Goal: Transaction & Acquisition: Subscribe to service/newsletter

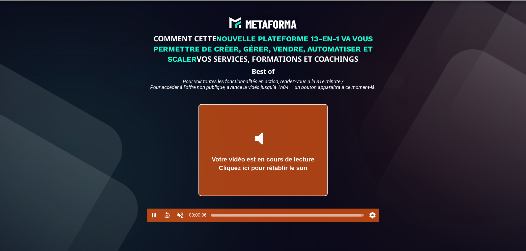
click at [361, 218] on div at bounding box center [287, 215] width 153 height 4
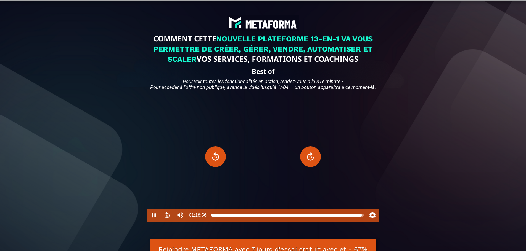
click at [211, 218] on div at bounding box center [287, 215] width 153 height 4
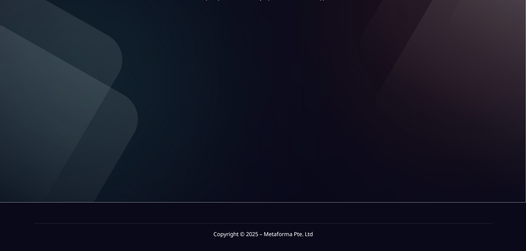
scroll to position [92, 0]
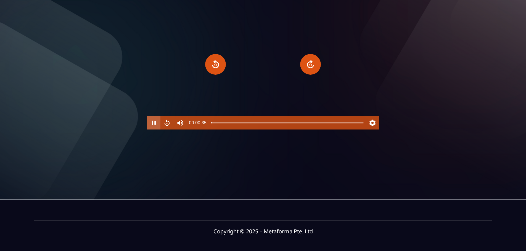
click at [153, 130] on button "Pause" at bounding box center [153, 122] width 13 height 13
click at [153, 130] on button "Play" at bounding box center [153, 122] width 13 height 13
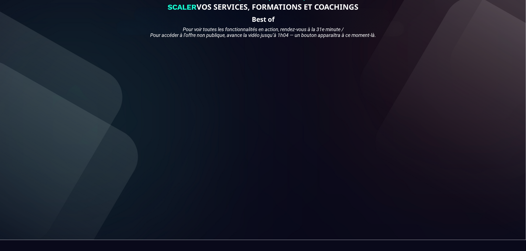
scroll to position [53, 0]
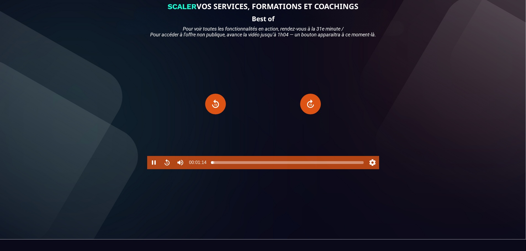
click at [214, 165] on div at bounding box center [287, 163] width 153 height 4
click at [216, 165] on div at bounding box center [216, 163] width 4 height 4
click at [217, 165] on div at bounding box center [216, 163] width 4 height 4
click at [218, 165] on div at bounding box center [217, 163] width 4 height 4
click at [219, 165] on div at bounding box center [218, 163] width 4 height 4
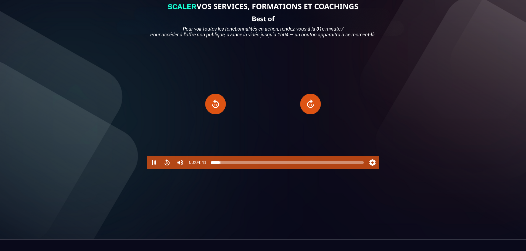
click at [221, 165] on div at bounding box center [219, 163] width 4 height 4
click at [447, 136] on div "COMMENT CETTE NOUVELLE PLATEFORME 13-EN-1 VA VOUS PERMETTRE DE CRÉER, GÉRER, VE…" at bounding box center [262, 93] width 517 height 284
click at [224, 165] on div at bounding box center [287, 163] width 153 height 4
click at [226, 165] on div at bounding box center [224, 163] width 4 height 4
click at [226, 165] on div at bounding box center [226, 163] width 4 height 4
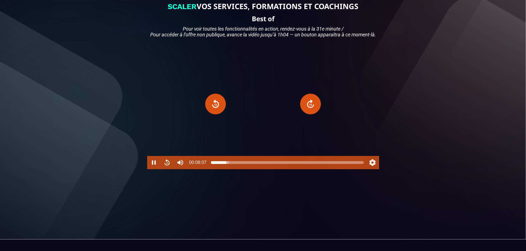
click at [229, 165] on div at bounding box center [287, 163] width 153 height 4
click at [231, 165] on div at bounding box center [230, 163] width 4 height 4
click at [234, 165] on div at bounding box center [287, 163] width 153 height 4
click at [235, 165] on div at bounding box center [235, 163] width 4 height 4
click at [237, 165] on div at bounding box center [236, 163] width 4 height 4
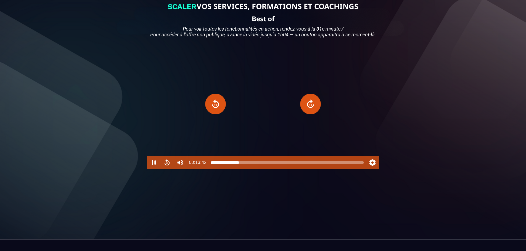
click at [239, 165] on div at bounding box center [238, 163] width 4 height 4
click at [241, 165] on div at bounding box center [287, 163] width 153 height 4
click at [242, 165] on div at bounding box center [241, 163] width 4 height 4
click at [244, 165] on div at bounding box center [244, 163] width 4 height 4
click at [246, 165] on div at bounding box center [245, 163] width 4 height 4
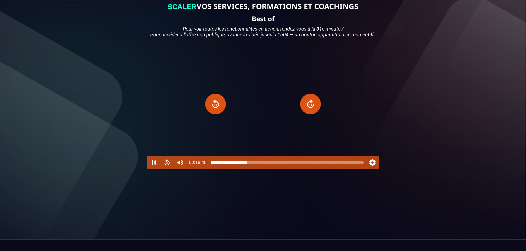
click at [247, 165] on div at bounding box center [246, 163] width 4 height 4
click at [249, 165] on div at bounding box center [248, 163] width 4 height 4
click at [250, 165] on div at bounding box center [250, 163] width 4 height 4
click at [252, 165] on div at bounding box center [252, 163] width 4 height 4
click at [254, 165] on div at bounding box center [252, 163] width 4 height 4
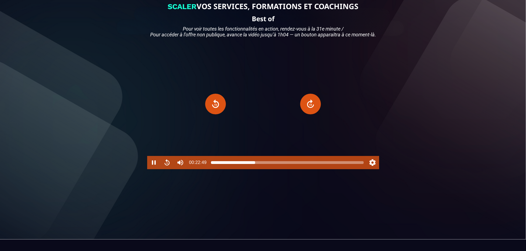
click at [255, 165] on div at bounding box center [255, 163] width 4 height 4
click at [256, 165] on div at bounding box center [256, 163] width 4 height 4
click at [258, 165] on div at bounding box center [287, 163] width 153 height 4
click at [260, 165] on div at bounding box center [260, 163] width 4 height 4
click at [261, 165] on div at bounding box center [260, 163] width 4 height 4
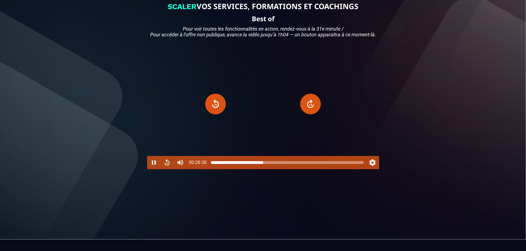
click at [263, 165] on div at bounding box center [263, 163] width 4 height 4
click at [265, 165] on div at bounding box center [265, 163] width 4 height 4
click at [266, 165] on div at bounding box center [266, 163] width 4 height 4
click at [268, 165] on div at bounding box center [287, 163] width 153 height 4
click at [270, 165] on div at bounding box center [269, 163] width 4 height 4
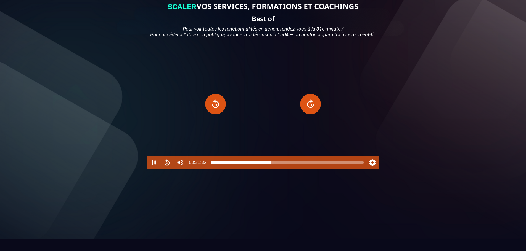
click at [271, 165] on div at bounding box center [271, 163] width 4 height 4
click at [272, 165] on div at bounding box center [271, 163] width 4 height 4
click at [274, 165] on div at bounding box center [273, 163] width 4 height 4
click at [275, 165] on div at bounding box center [275, 163] width 4 height 4
click at [277, 165] on div at bounding box center [275, 163] width 4 height 4
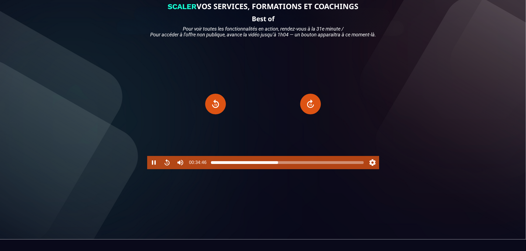
click at [278, 165] on div at bounding box center [278, 163] width 4 height 4
click at [279, 165] on div at bounding box center [278, 163] width 4 height 4
click at [281, 165] on div at bounding box center [280, 163] width 4 height 4
click at [332, 165] on div at bounding box center [287, 163] width 153 height 4
click at [325, 165] on div at bounding box center [287, 163] width 153 height 4
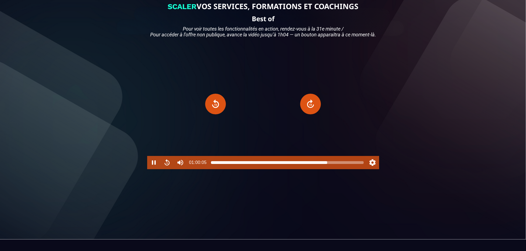
click at [327, 165] on div at bounding box center [327, 163] width 4 height 4
click at [329, 165] on div at bounding box center [287, 163] width 153 height 4
click at [331, 165] on div at bounding box center [331, 163] width 4 height 4
click at [332, 165] on div at bounding box center [331, 163] width 4 height 4
click at [332, 165] on div at bounding box center [332, 163] width 4 height 4
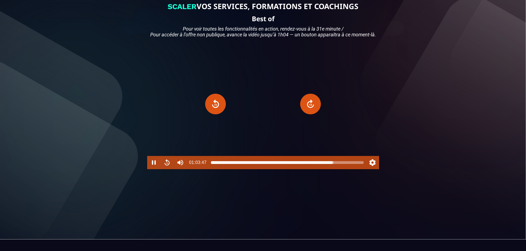
click at [334, 165] on div at bounding box center [332, 163] width 4 height 4
click at [332, 165] on div at bounding box center [333, 163] width 4 height 4
click at [334, 165] on div at bounding box center [334, 163] width 4 height 4
click at [335, 165] on div at bounding box center [334, 163] width 4 height 4
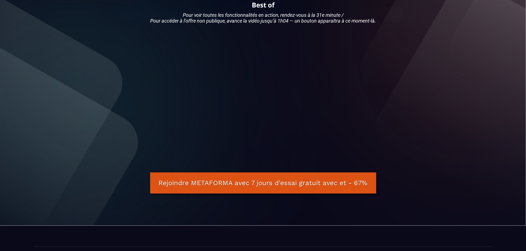
scroll to position [66, 0]
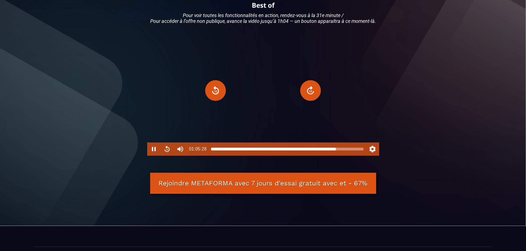
click at [336, 151] on div at bounding box center [335, 149] width 4 height 4
click at [337, 151] on div at bounding box center [337, 149] width 4 height 4
type input "******"
click at [338, 151] on div at bounding box center [337, 149] width 4 height 4
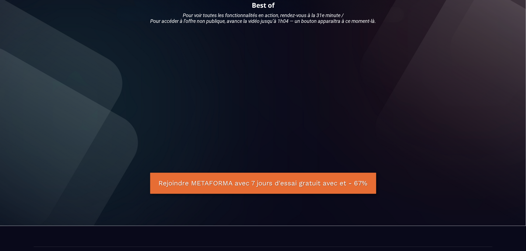
click at [287, 194] on link "Rejoindre METAFORMA avec 7 jours d'essai gratuit avec et - 67%" at bounding box center [263, 183] width 226 height 21
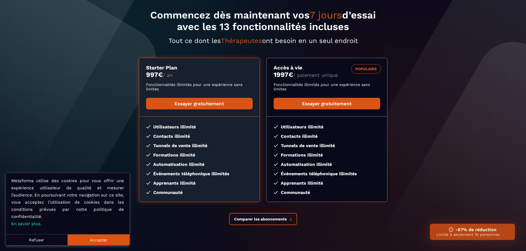
scroll to position [33, 0]
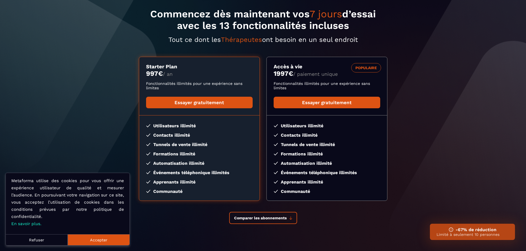
drag, startPoint x: 527, startPoint y: 62, endPoint x: 519, endPoint y: 89, distance: 27.3
click at [519, 89] on html "Metaforma utilise des cookies pour vous offrir une expérience utilisateur de qu…" at bounding box center [263, 120] width 526 height 306
click at [101, 240] on button "Accepter" at bounding box center [99, 239] width 62 height 11
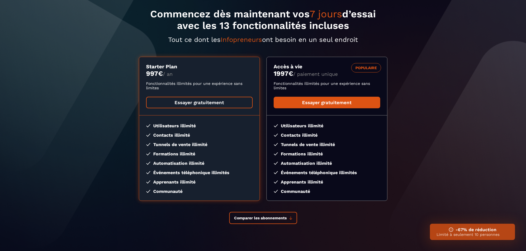
click at [224, 101] on link "Essayer gratuitement" at bounding box center [199, 103] width 106 height 12
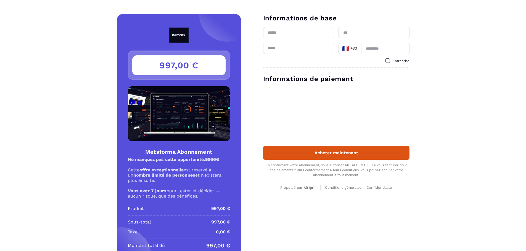
click at [277, 34] on input "text" at bounding box center [298, 32] width 71 height 11
click at [482, 74] on div "Détails Metaforma Abonnement Prix 997,00 € 997,00 € Metaforma Abonnement Ne man…" at bounding box center [263, 142] width 526 height 256
